Goal: Find specific page/section: Find specific page/section

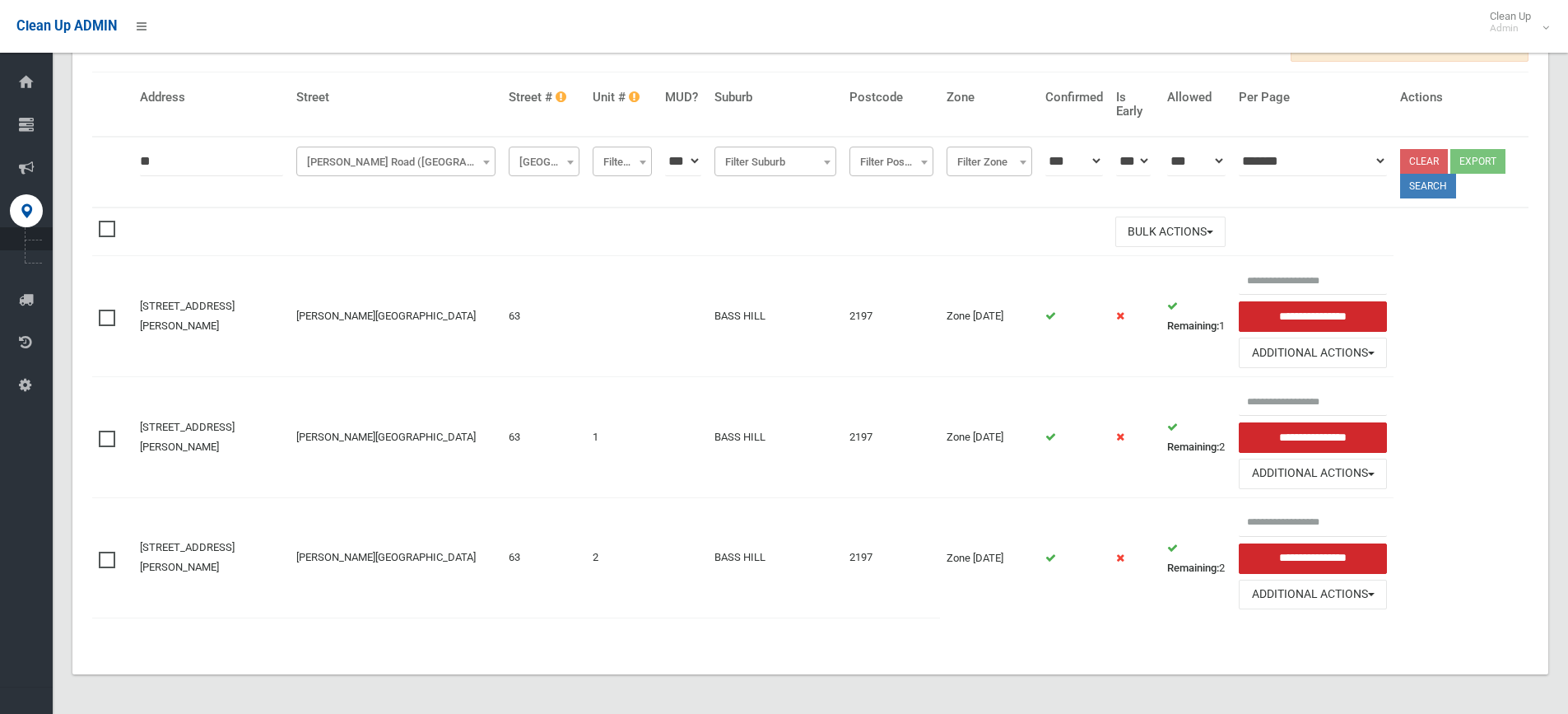
scroll to position [131, 0]
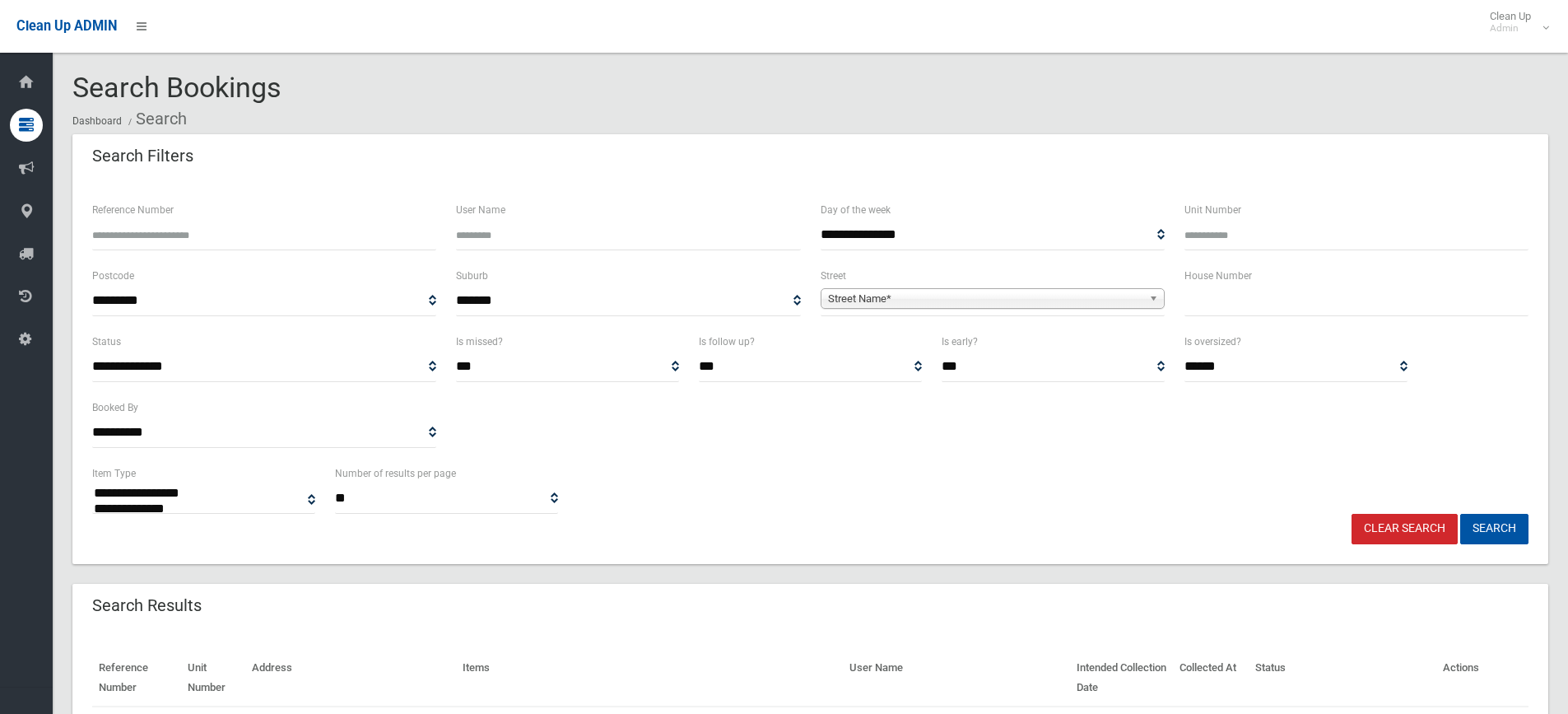
select select
click at [1220, 311] on input "text" at bounding box center [1357, 300] width 344 height 31
type input "**"
click at [878, 301] on span "Street Name*" at bounding box center [985, 299] width 314 height 20
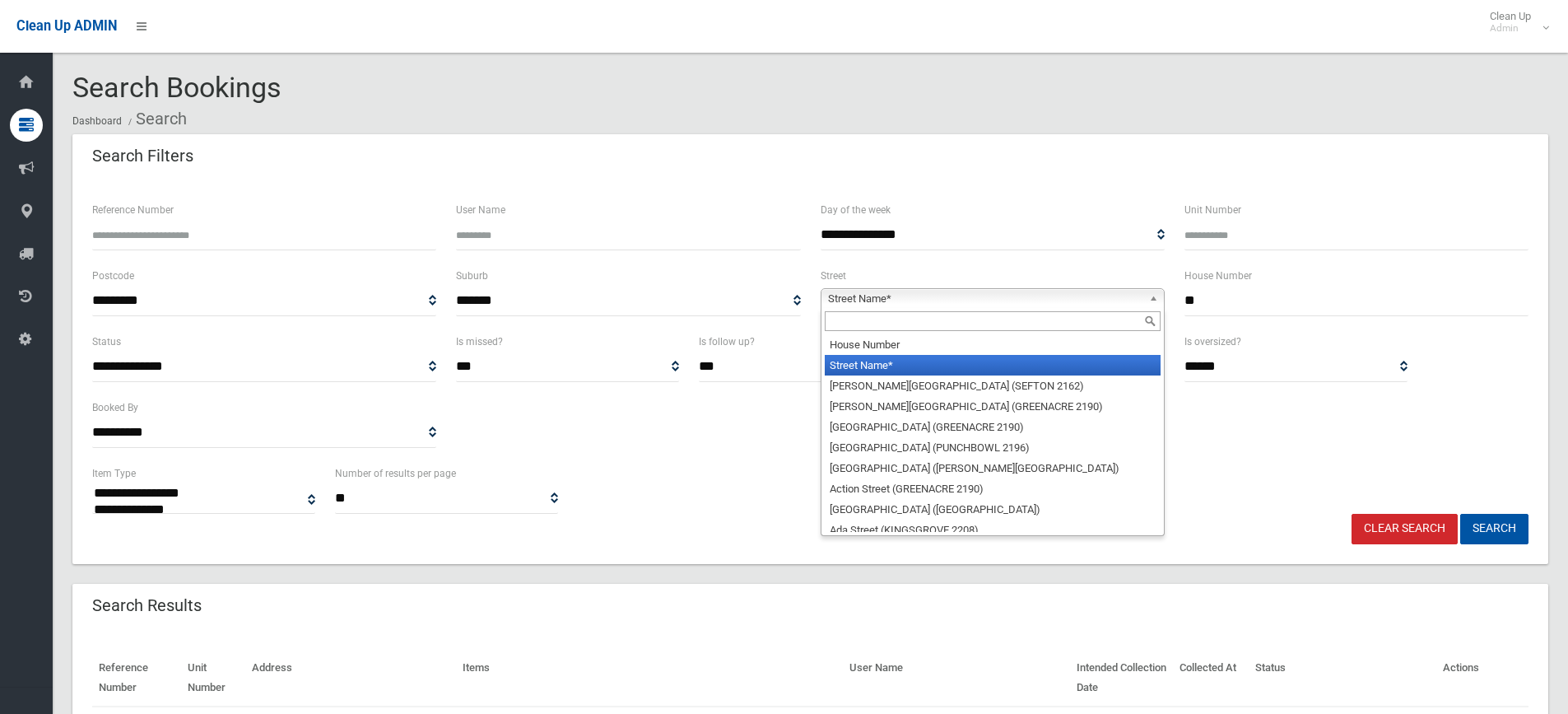
click at [852, 324] on input "text" at bounding box center [992, 321] width 336 height 20
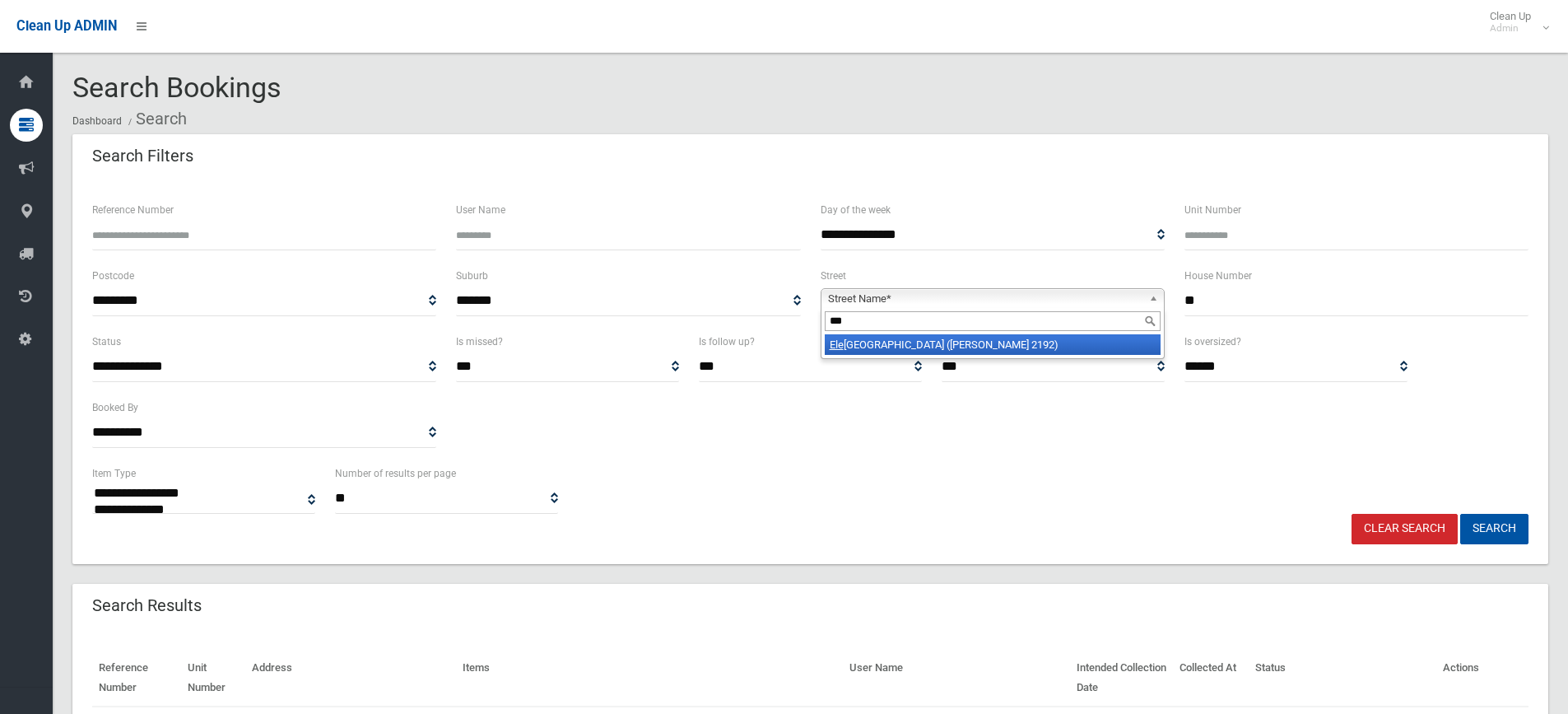
type input "***"
drag, startPoint x: 934, startPoint y: 342, endPoint x: 1159, endPoint y: 393, distance: 230.7
click at [936, 342] on li "Ele [GEOGRAPHIC_DATA] ([PERSON_NAME] 2192)" at bounding box center [992, 344] width 336 height 21
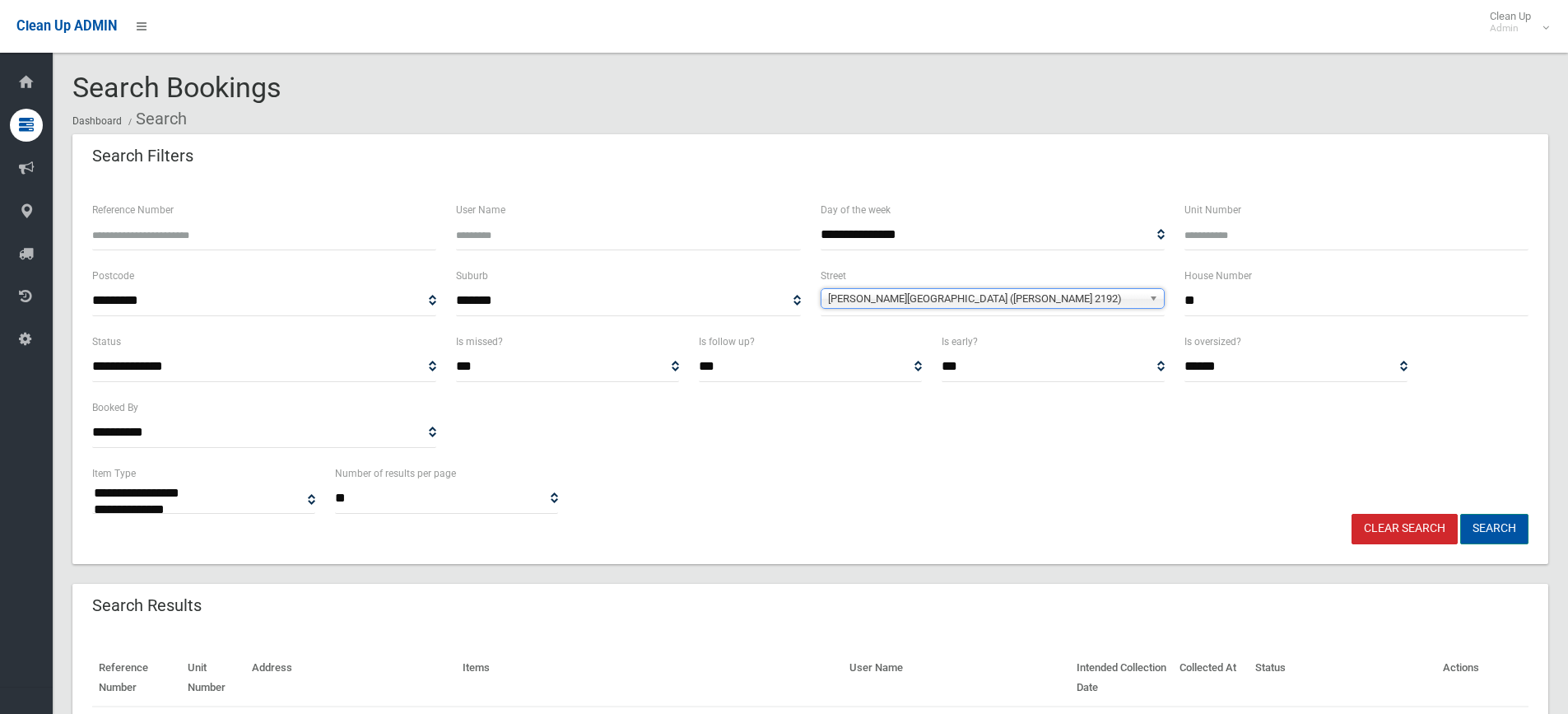
click at [1488, 523] on button "Search" at bounding box center [1493, 529] width 68 height 31
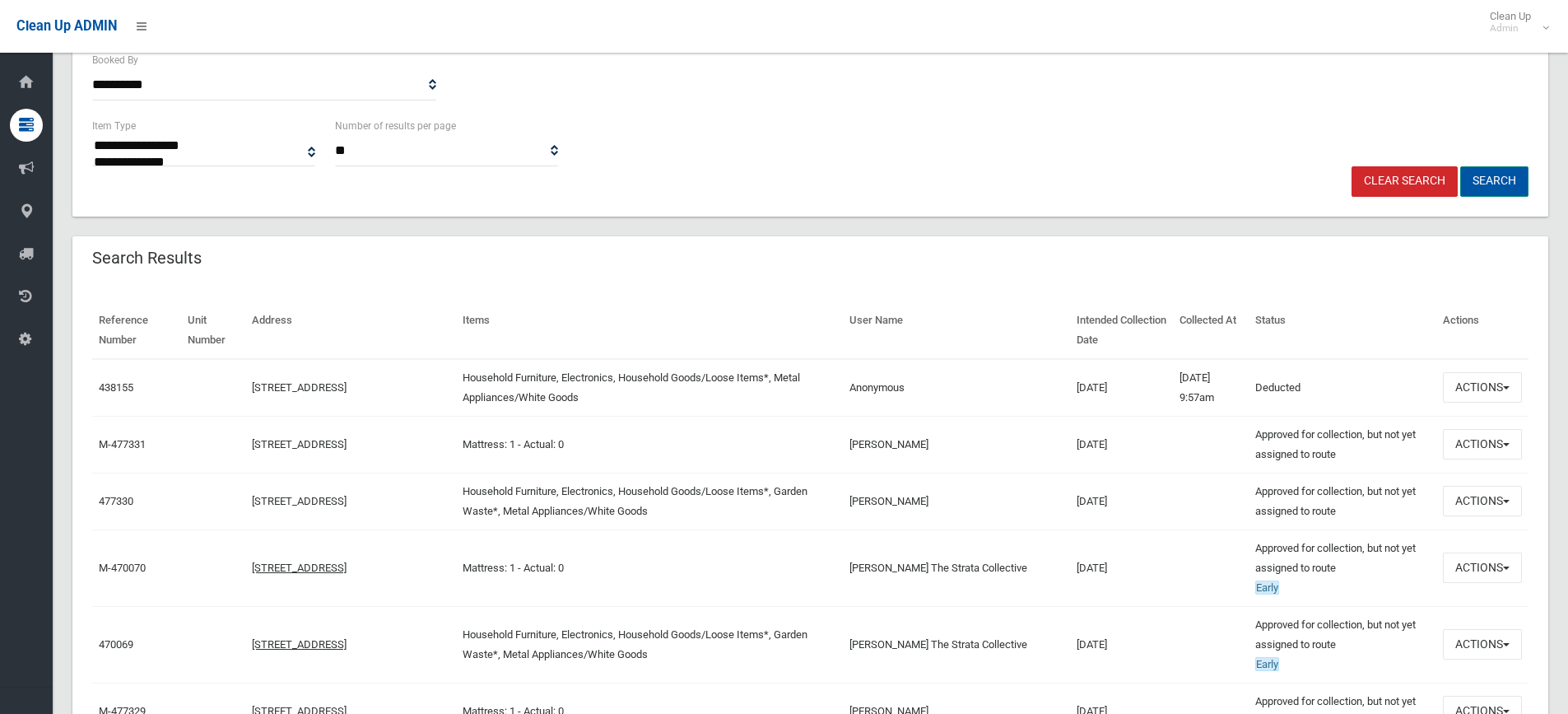
scroll to position [494, 0]
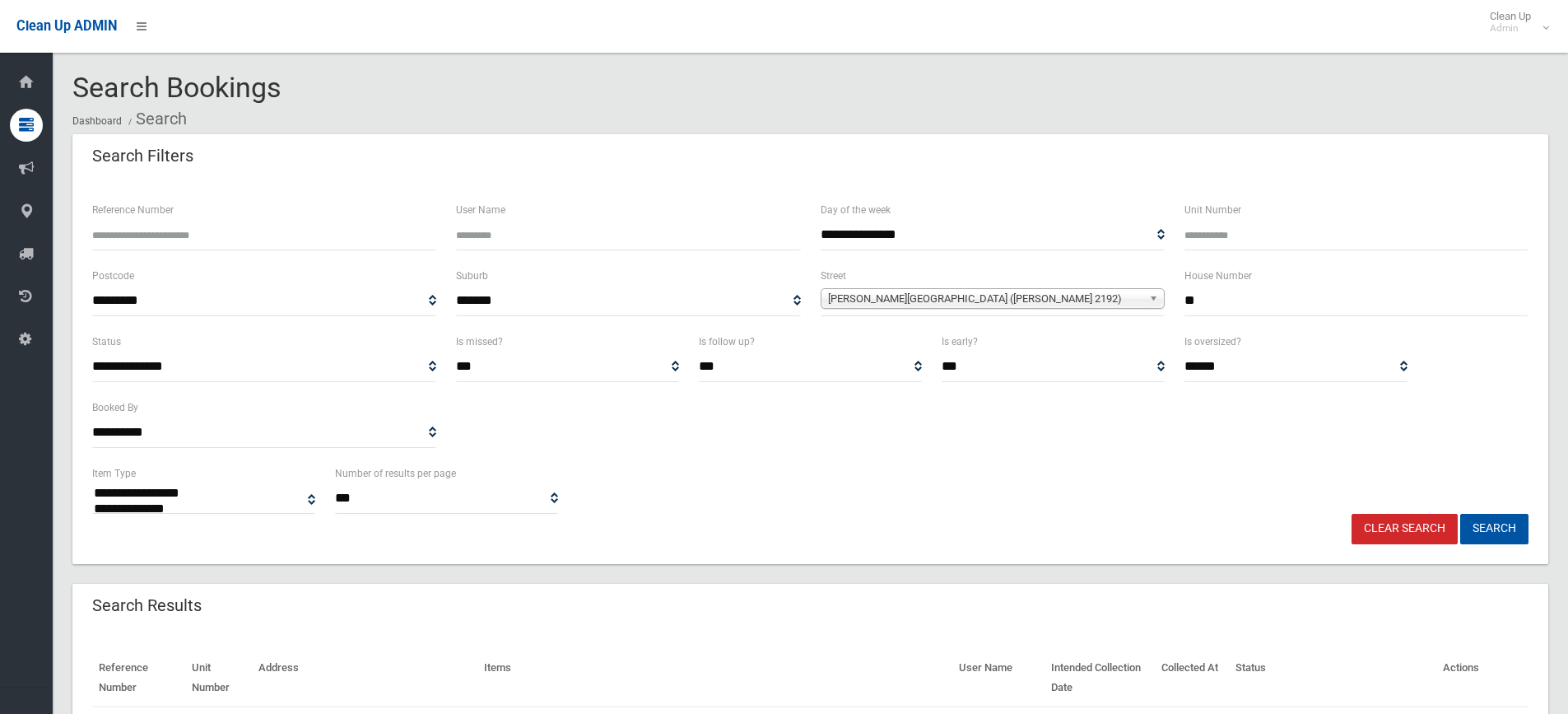
select select
